Goal: Task Accomplishment & Management: Complete application form

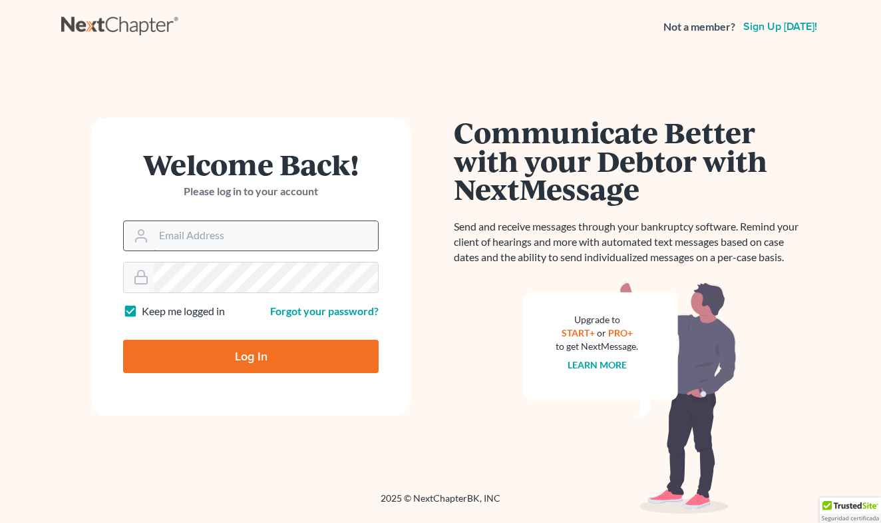
click at [202, 243] on input "Email Address" at bounding box center [266, 235] width 224 height 29
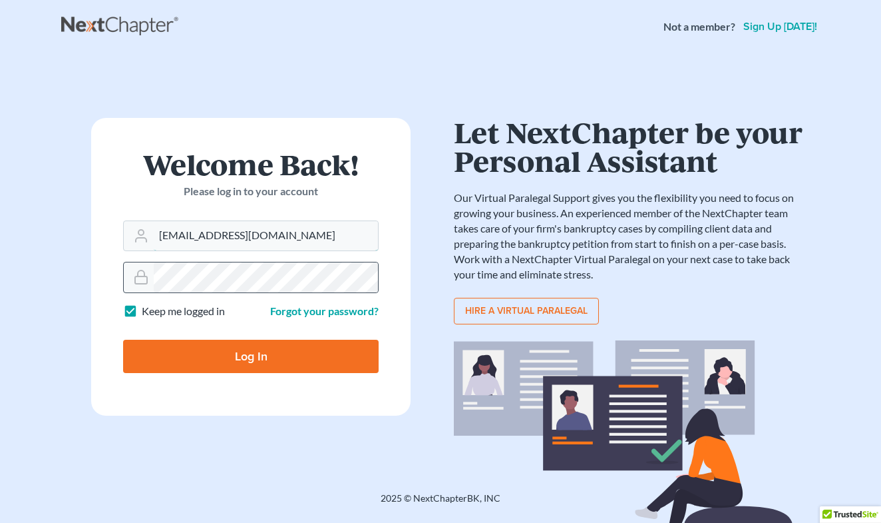
type input "[EMAIL_ADDRESS][DOMAIN_NAME]"
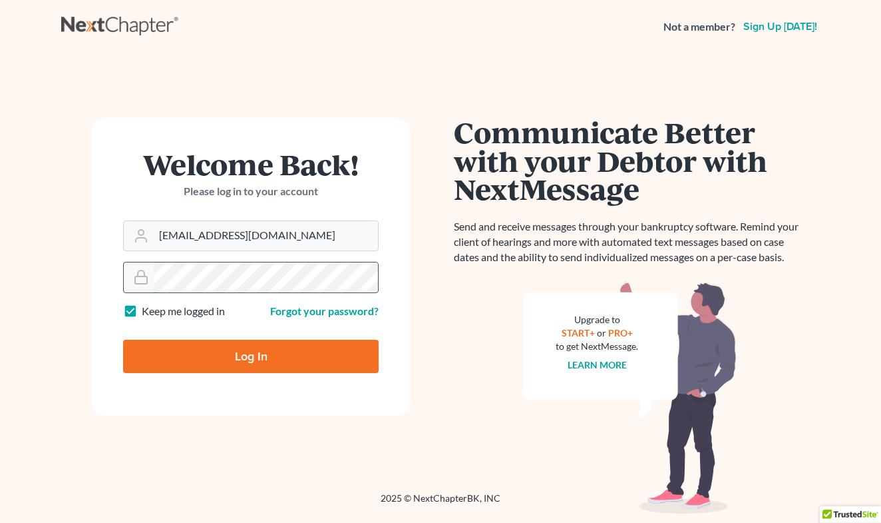
click at [251, 355] on input "Log In" at bounding box center [251, 356] width 256 height 33
type input "Thinking..."
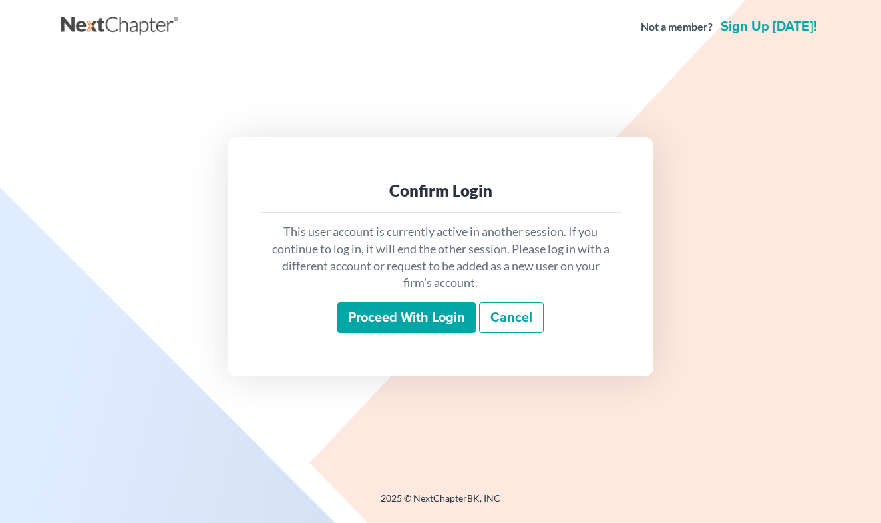
click at [437, 315] on input "Proceed with login" at bounding box center [407, 317] width 138 height 31
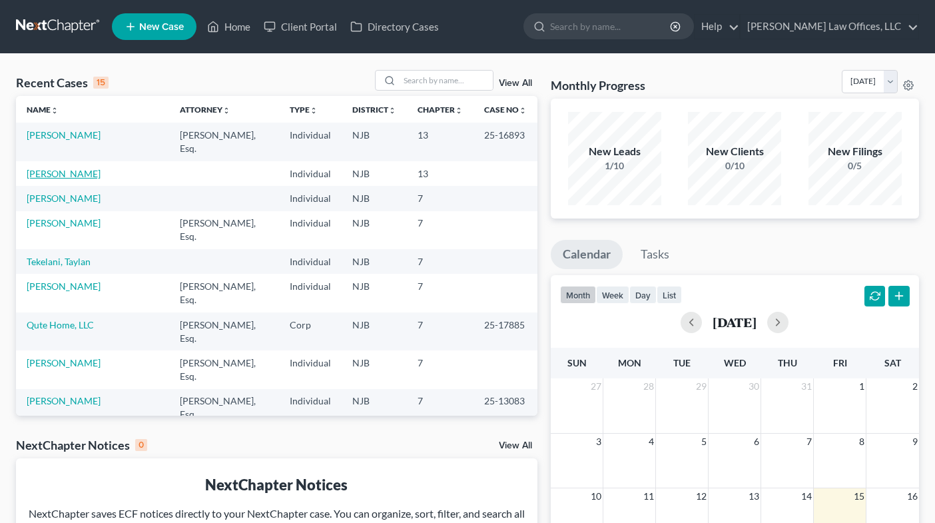
click at [79, 168] on link "[PERSON_NAME]" at bounding box center [64, 173] width 74 height 11
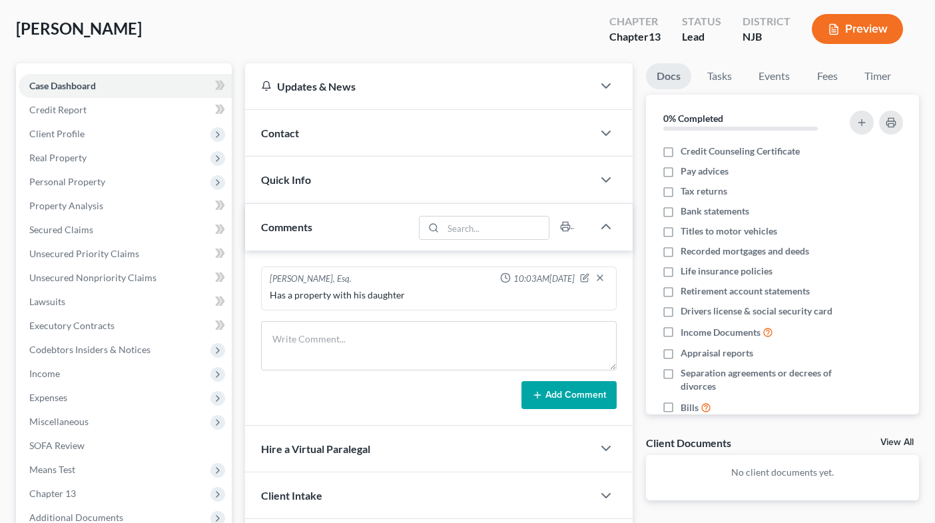
scroll to position [83, 0]
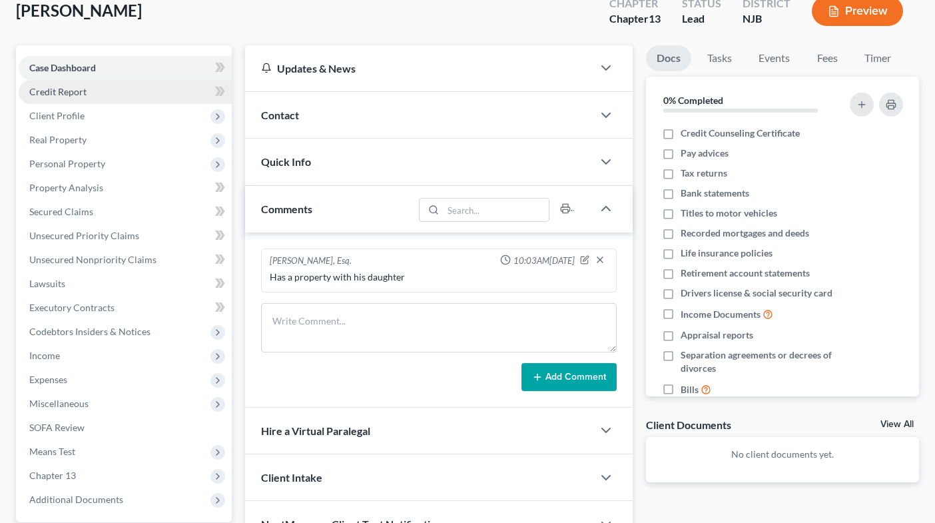
click at [99, 93] on link "Credit Report" at bounding box center [125, 92] width 213 height 24
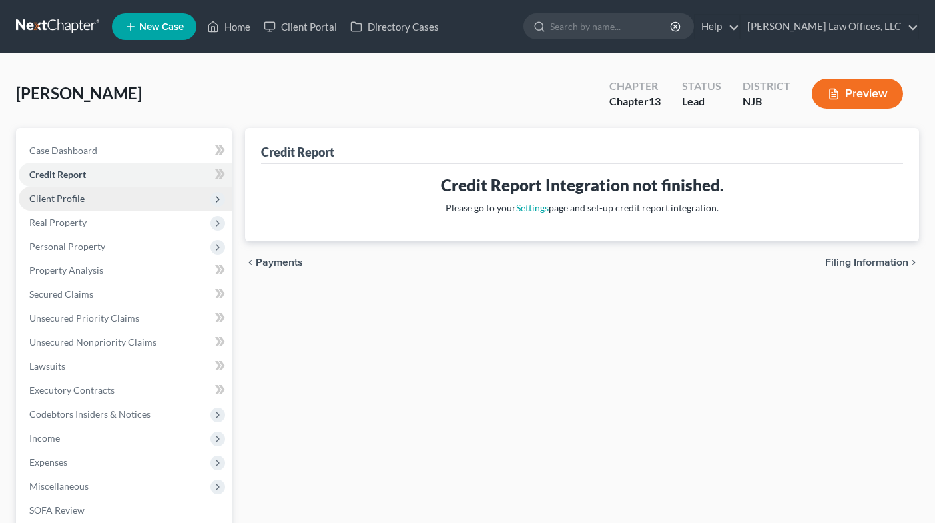
click at [85, 196] on span "Client Profile" at bounding box center [125, 198] width 213 height 24
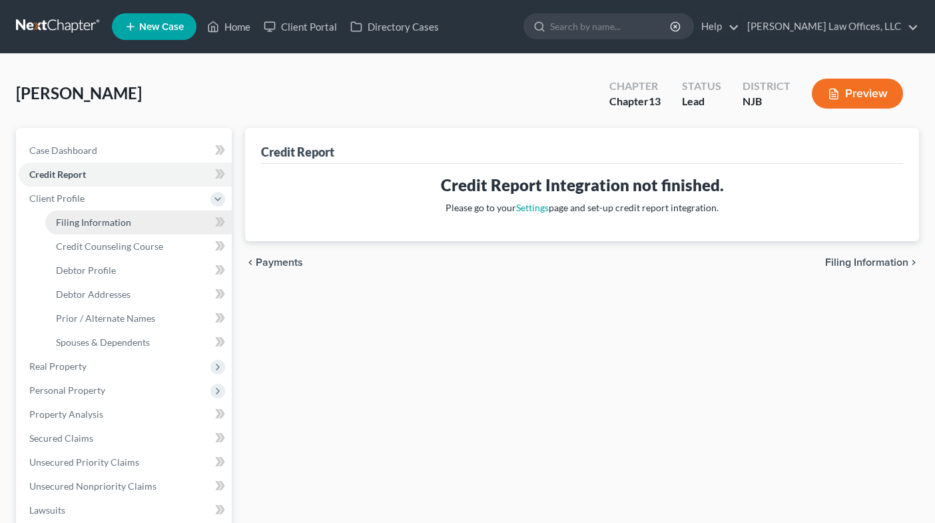
click at [92, 225] on span "Filing Information" at bounding box center [93, 221] width 75 height 11
select select "1"
select select "0"
select select "3"
select select "51"
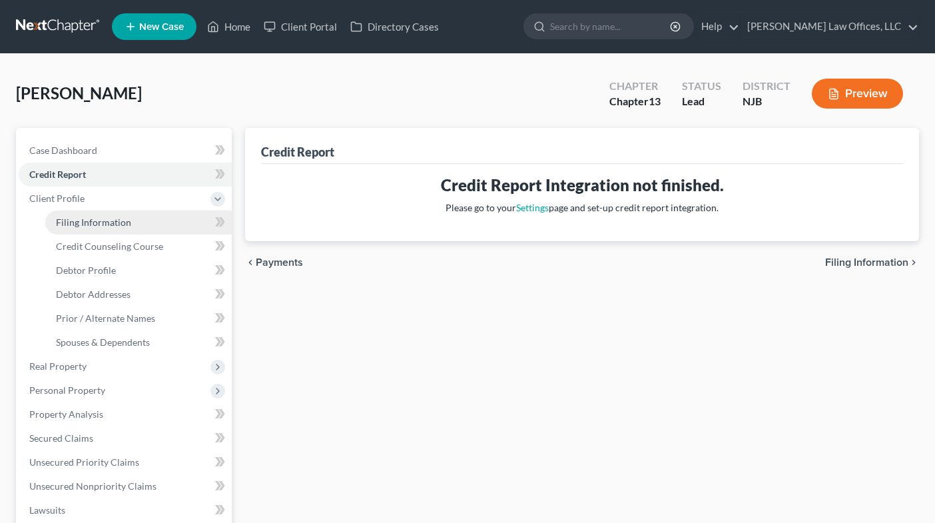
select select "33"
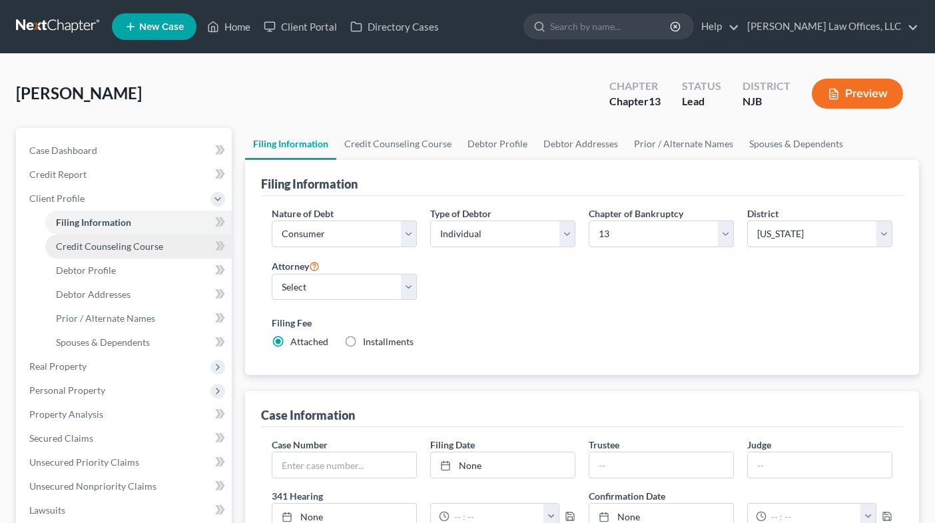
click at [103, 242] on span "Credit Counseling Course" at bounding box center [109, 245] width 107 height 11
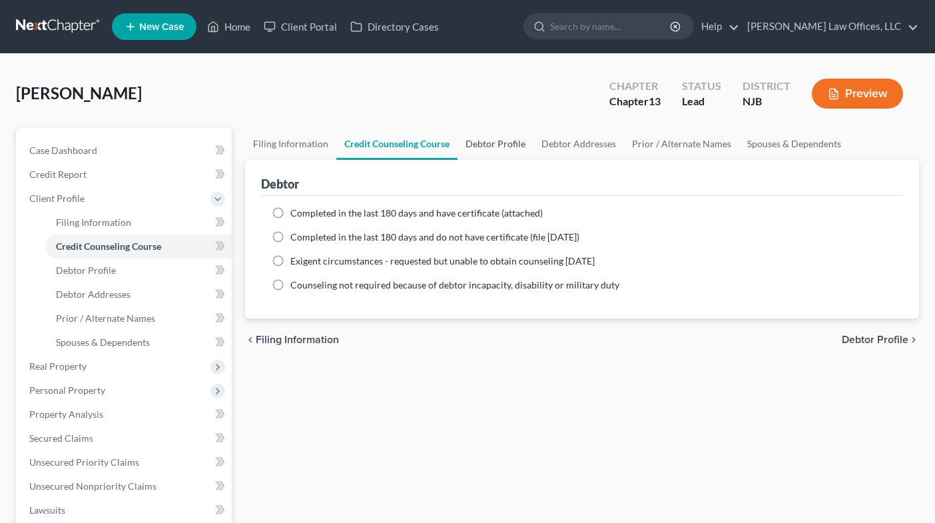
click at [501, 140] on link "Debtor Profile" at bounding box center [495, 144] width 76 height 32
select select "1"
select select "2"
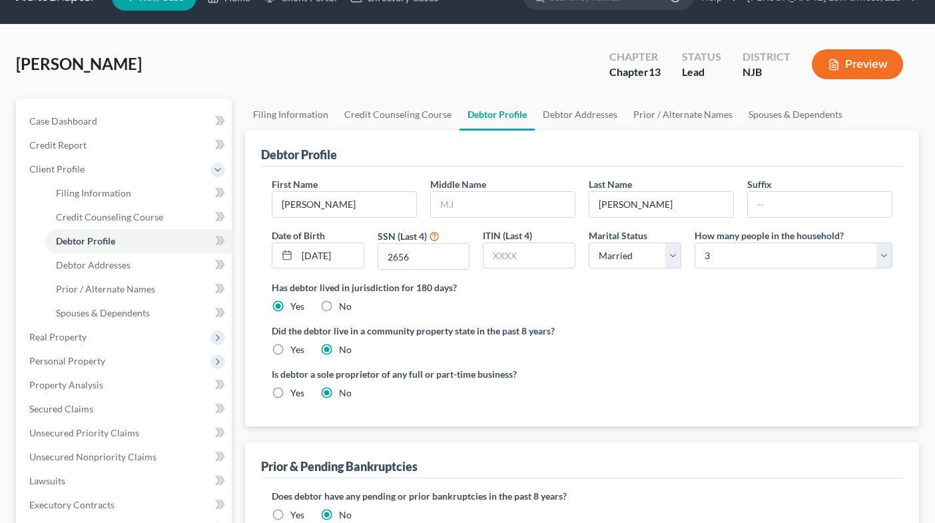
scroll to position [31, 0]
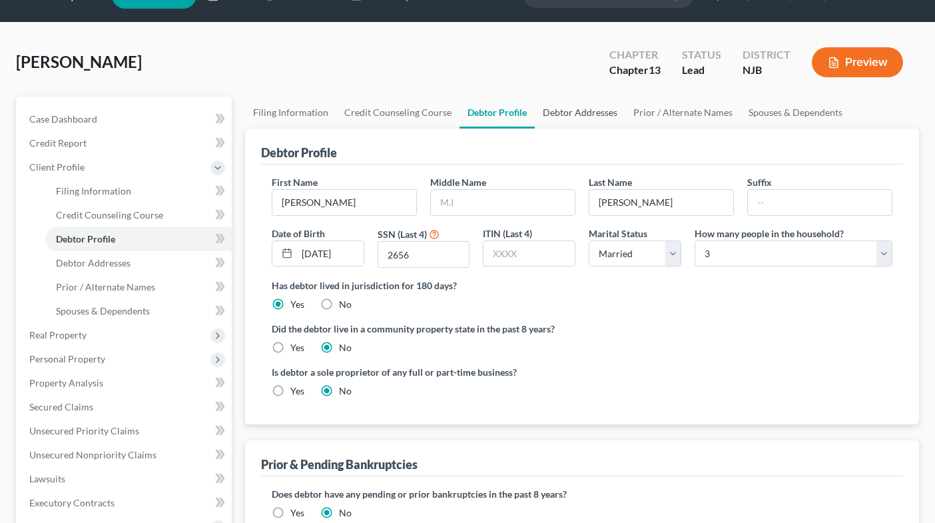
click at [563, 107] on link "Debtor Addresses" at bounding box center [580, 113] width 91 height 32
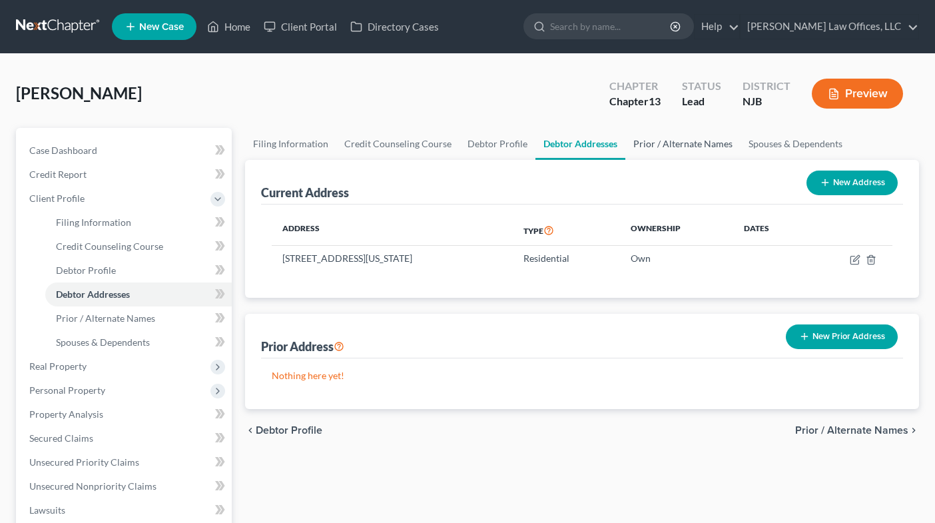
click at [679, 144] on link "Prior / Alternate Names" at bounding box center [682, 144] width 115 height 32
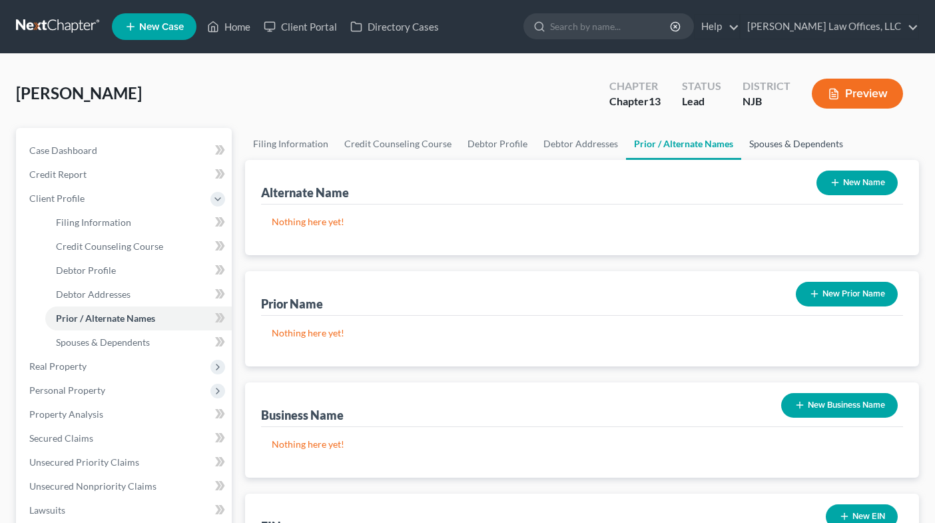
click at [720, 150] on link "Spouses & Dependents" at bounding box center [796, 144] width 110 height 32
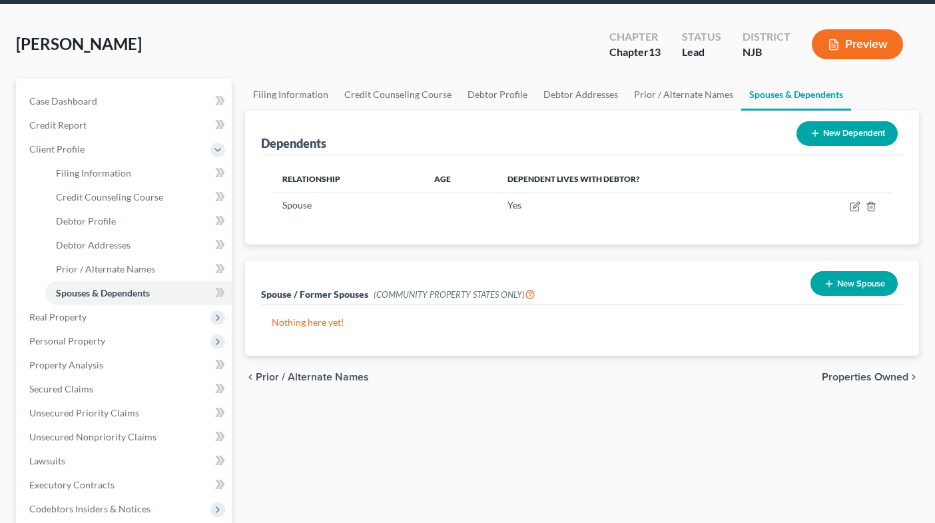
scroll to position [61, 0]
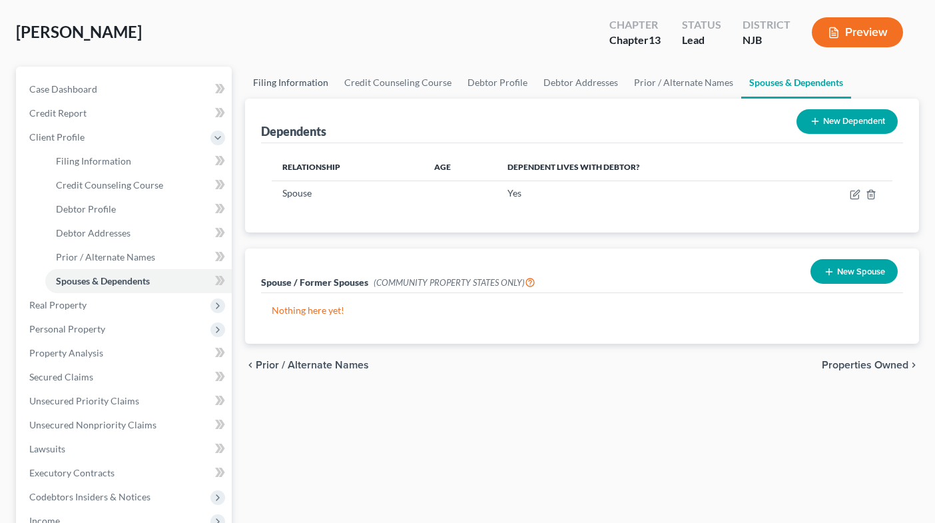
click at [294, 78] on link "Filing Information" at bounding box center [290, 83] width 91 height 32
select select "1"
select select "0"
select select "3"
select select "51"
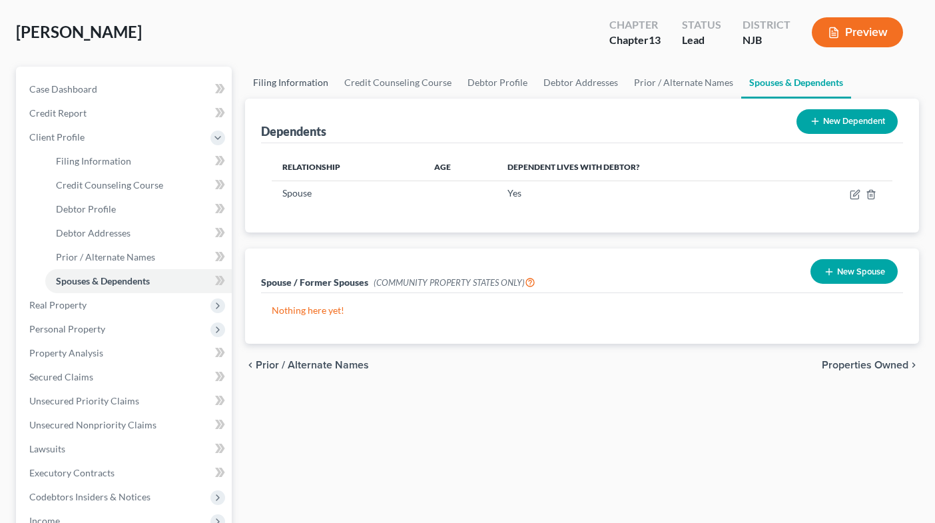
select select "33"
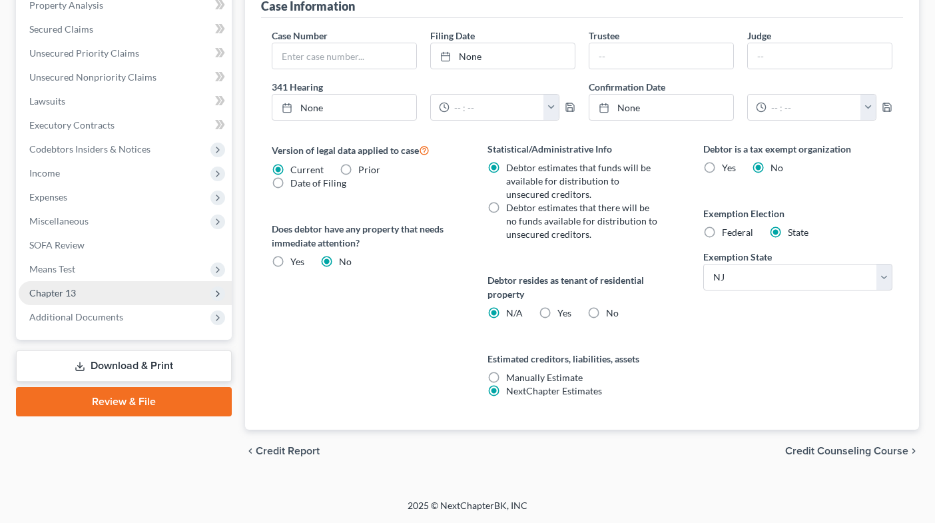
scroll to position [409, 0]
click at [141, 300] on span "Chapter 13" at bounding box center [125, 293] width 213 height 24
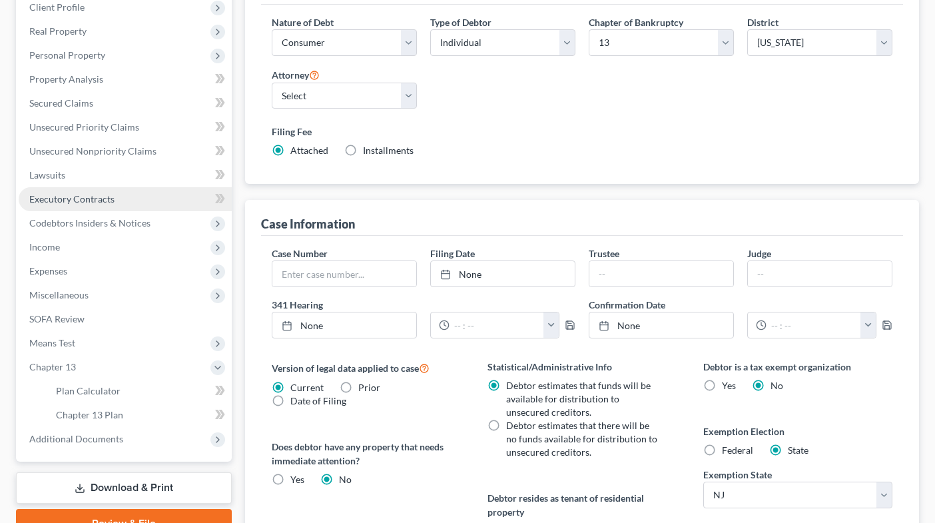
click at [152, 210] on link "Executory Contracts" at bounding box center [125, 199] width 213 height 24
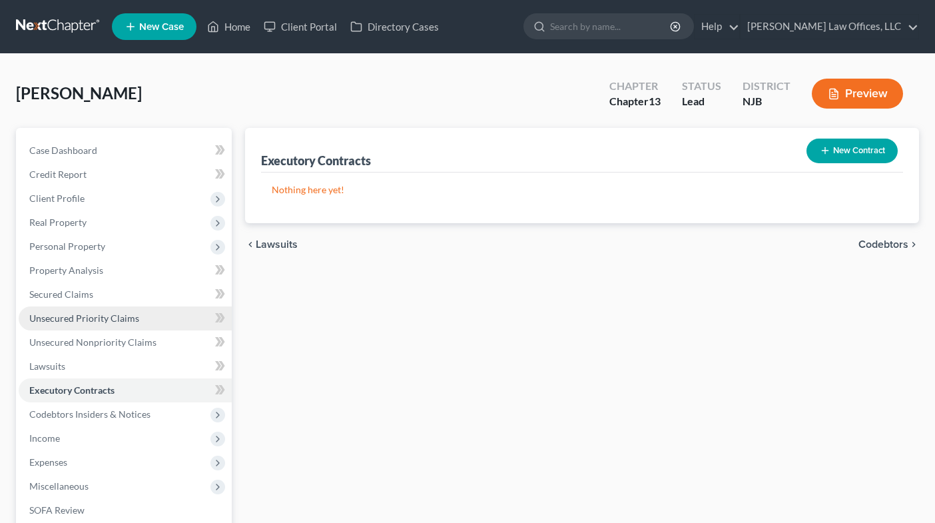
click at [130, 307] on link "Unsecured Priority Claims" at bounding box center [125, 318] width 213 height 24
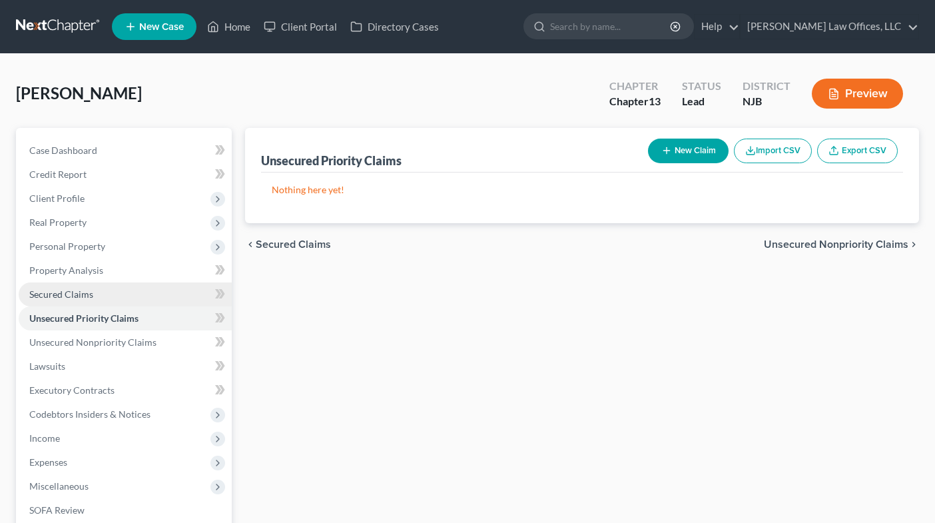
click at [134, 291] on link "Secured Claims" at bounding box center [125, 294] width 213 height 24
